Goal: Task Accomplishment & Management: Manage account settings

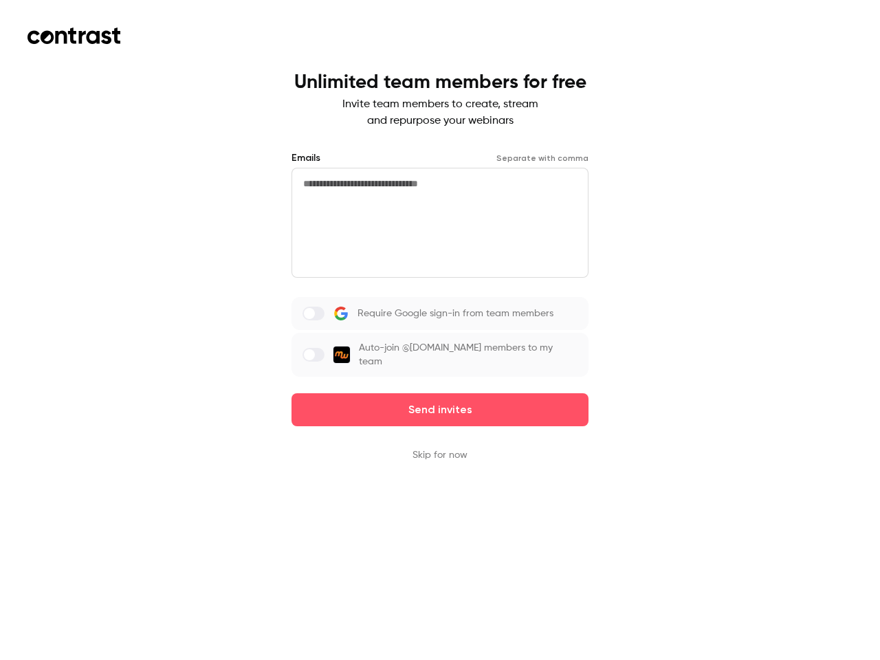
click at [440, 330] on div "Require Google sign-in from team members Auto-join @[DOMAIN_NAME] members to my…" at bounding box center [439, 337] width 297 height 80
click at [440, 400] on button "Send invites" at bounding box center [439, 409] width 297 height 33
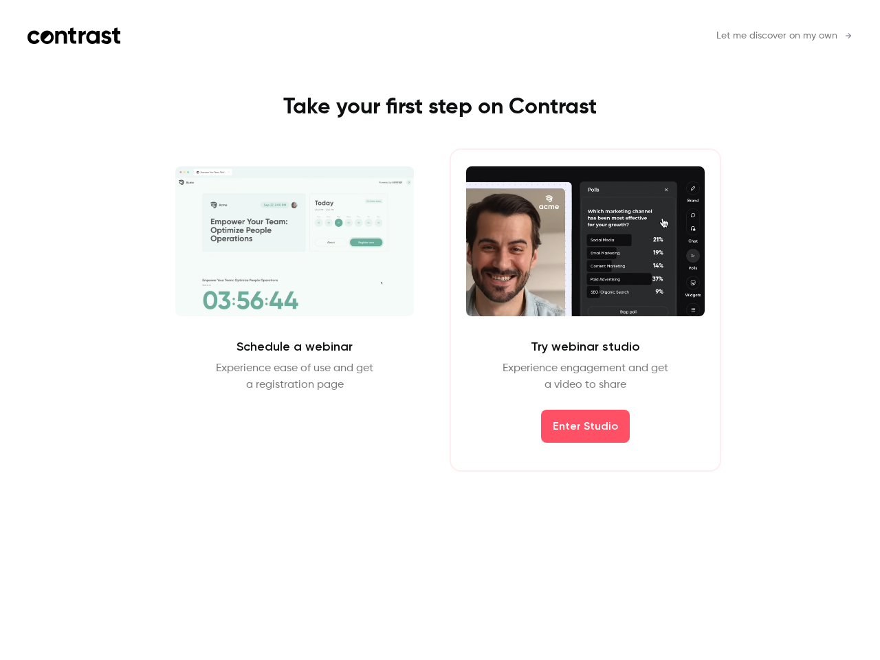
click at [440, 445] on div "Schedule a webinar Experience ease of use and get a registration page Schedule …" at bounding box center [439, 309] width 617 height 323
